Goal: Transaction & Acquisition: Book appointment/travel/reservation

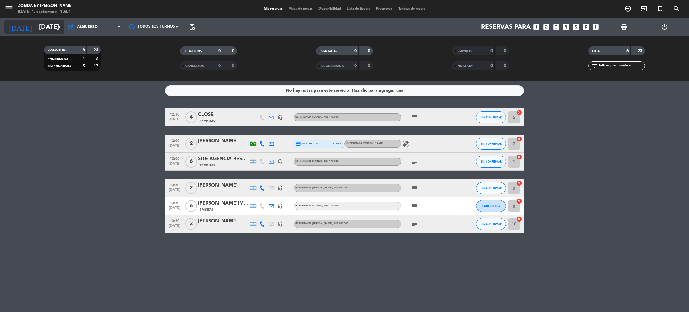
click at [57, 25] on icon "arrow_drop_down" at bounding box center [59, 26] width 7 height 7
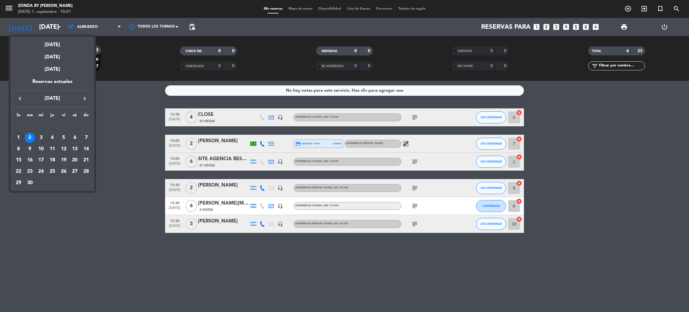
click at [98, 229] on div at bounding box center [344, 156] width 689 height 312
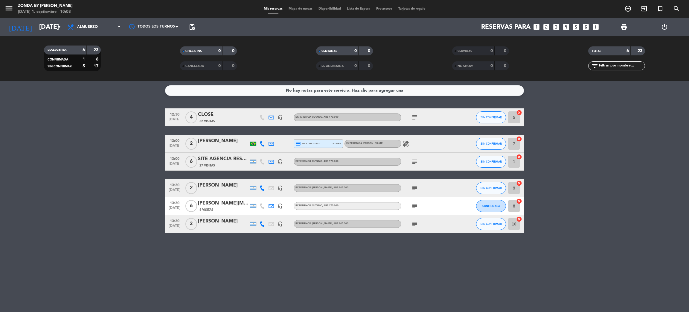
click at [227, 160] on div "SITE AGENCIA BESPOKE" at bounding box center [223, 159] width 51 height 8
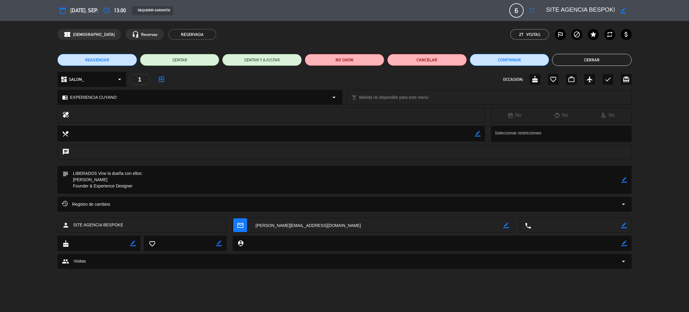
click at [593, 58] on button "Cerrar" at bounding box center [592, 60] width 80 height 12
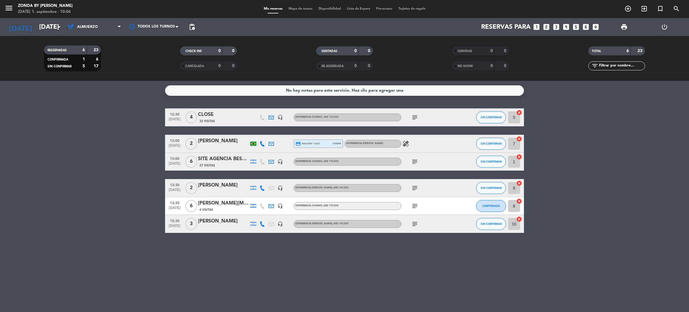
click at [190, 266] on div "No hay notas para este servicio. Haz clic para agregar una 12:30 [DATE] 4 CLOSE…" at bounding box center [344, 196] width 689 height 231
click at [549, 25] on icon "looks_two" at bounding box center [547, 27] width 8 height 8
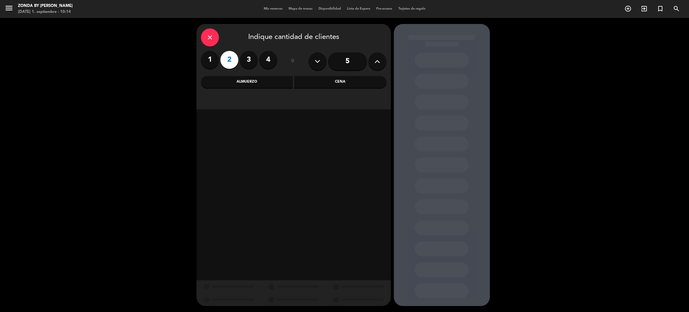
click at [253, 78] on div "Almuerzo" at bounding box center [247, 82] width 92 height 12
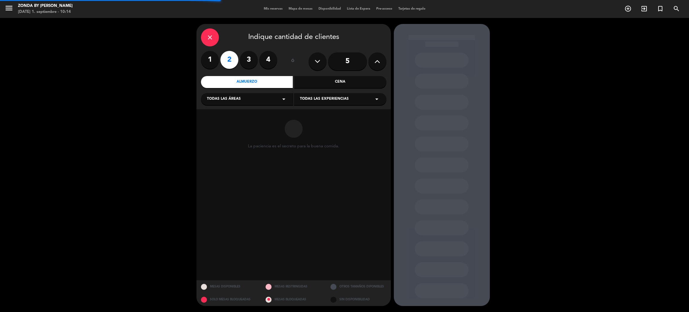
click at [351, 102] on div "Todas las experiencias arrow_drop_down" at bounding box center [340, 99] width 92 height 12
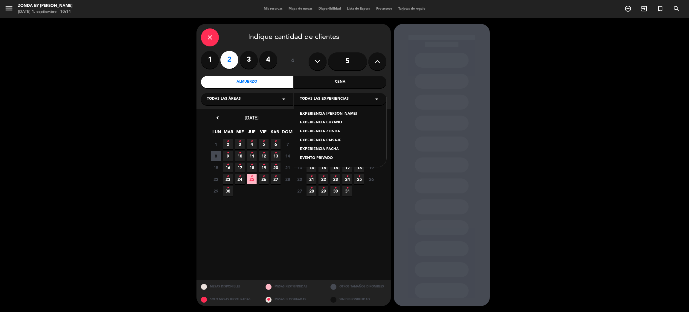
click at [335, 112] on div "EXPERIENCIA [PERSON_NAME]" at bounding box center [340, 114] width 80 height 6
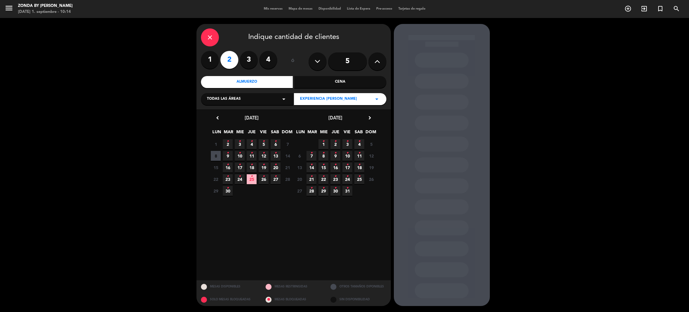
click at [227, 142] on icon "•" at bounding box center [228, 141] width 2 height 10
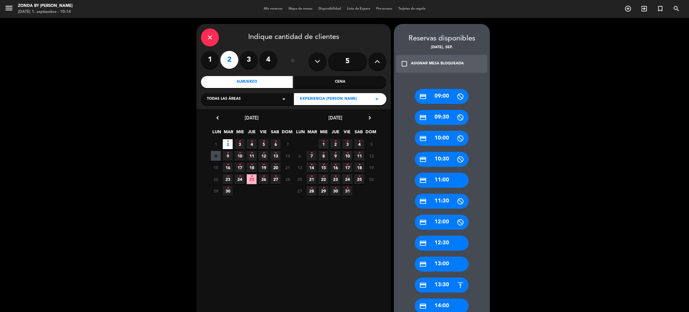
click at [450, 244] on div "credit_card 12:30" at bounding box center [442, 242] width 54 height 15
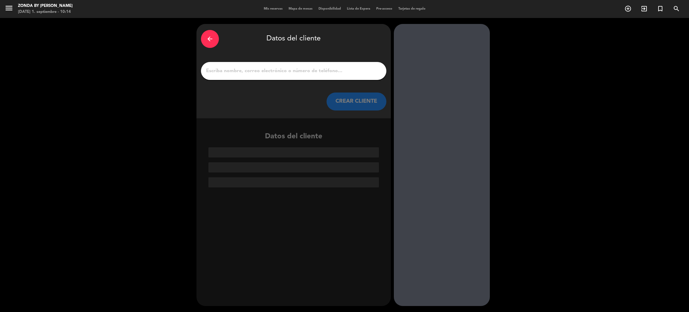
click at [267, 68] on input "1" at bounding box center [294, 71] width 177 height 8
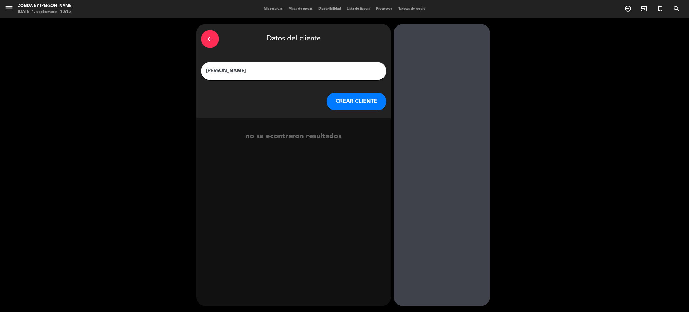
type input "[PERSON_NAME]"
click at [349, 104] on button "CREAR CLIENTE" at bounding box center [357, 101] width 60 height 18
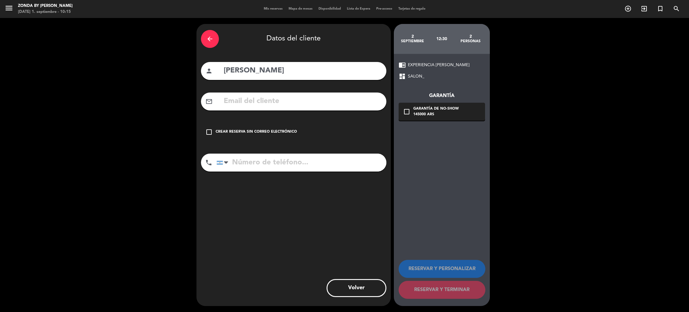
click at [255, 132] on div "Crear reserva sin correo electrónico" at bounding box center [256, 132] width 81 height 6
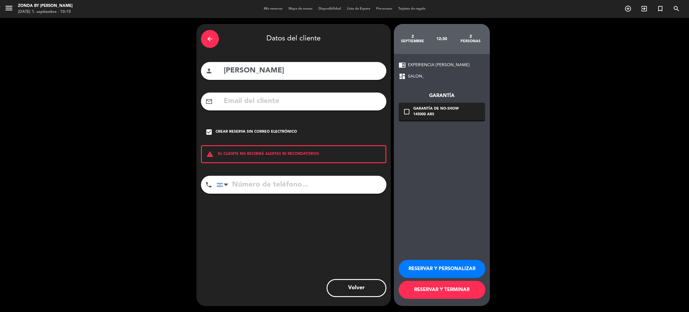
click at [439, 269] on button "RESERVAR Y PERSONALIZAR" at bounding box center [442, 269] width 87 height 18
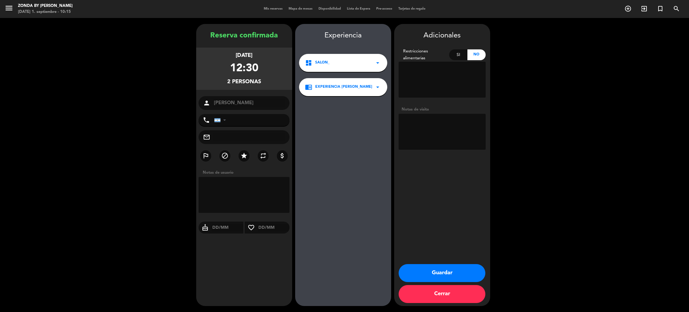
click at [422, 134] on textarea at bounding box center [442, 132] width 87 height 36
type textarea "invitada [PERSON_NAME], [PERSON_NAME] y restricciones a confirmar"
click at [447, 279] on button "Guardar" at bounding box center [442, 273] width 87 height 18
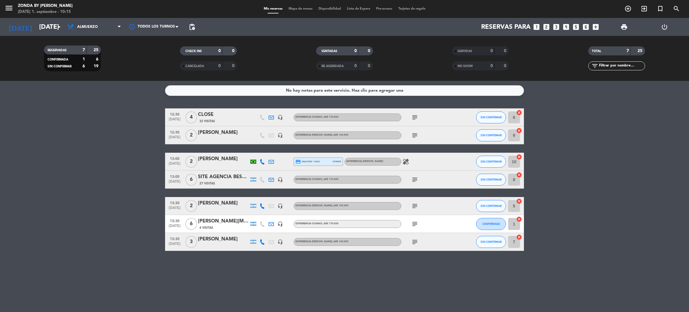
click at [222, 135] on div "[PERSON_NAME]" at bounding box center [223, 133] width 51 height 8
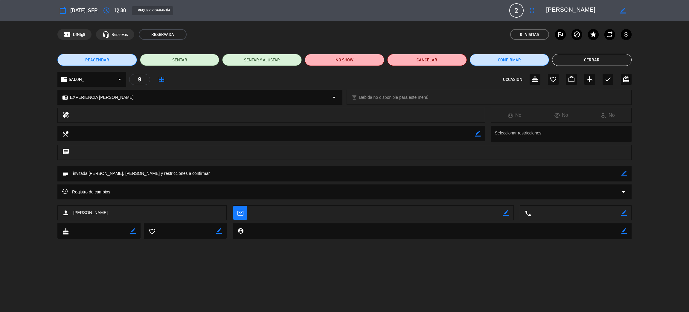
click at [623, 173] on icon "border_color" at bounding box center [625, 174] width 6 height 6
click at [598, 174] on textarea at bounding box center [345, 173] width 553 height 15
type textarea "invitada [PERSON_NAME], hroario y restricciones a confirmar cc900"
click at [624, 172] on icon at bounding box center [625, 174] width 6 height 6
click at [40, 198] on div "Registro de cambios arrow_drop_down" at bounding box center [344, 194] width 689 height 21
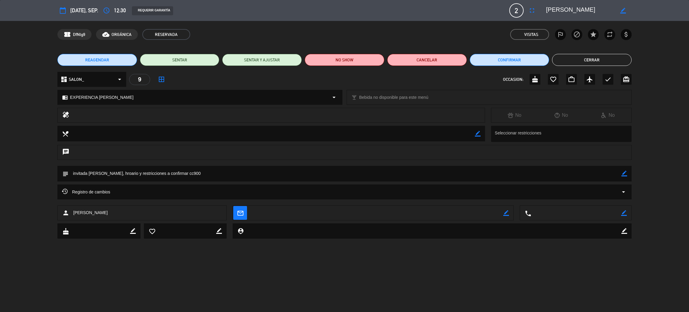
click at [595, 60] on button "Cerrar" at bounding box center [592, 60] width 80 height 12
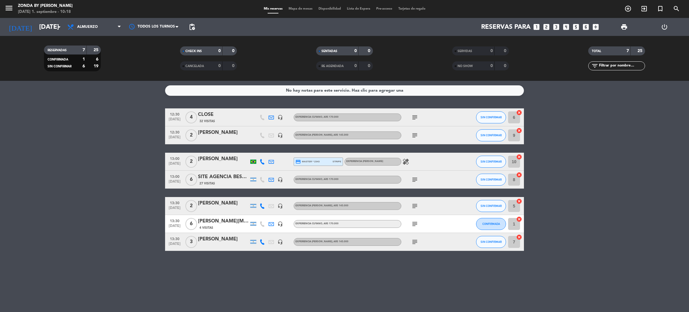
click at [105, 166] on bookings-row "12:30 [DATE] 4 CLOSE 32 Visitas headset_mic EXPERIENCIA CUYANO , ARS 170.000 su…" at bounding box center [344, 179] width 689 height 142
click at [222, 177] on div "SITE AGENCIA BESPOKE" at bounding box center [223, 177] width 51 height 8
